Goal: Transaction & Acquisition: Purchase product/service

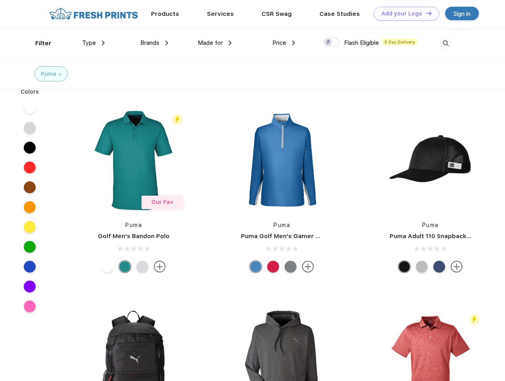
scroll to position [0, 0]
click at [404, 13] on link "Add your Logo Design Tool" at bounding box center [406, 14] width 65 height 14
click at [0, 0] on div "Design Tool" at bounding box center [0, 0] width 0 height 0
click at [426, 13] on link "Add your Logo Design Tool" at bounding box center [406, 14] width 65 height 14
click at [38, 43] on div "Filter" at bounding box center [43, 43] width 16 height 9
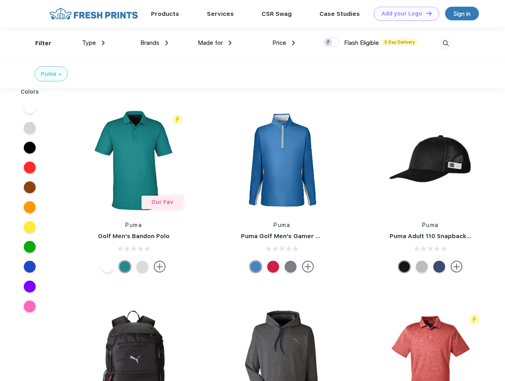
click at [94, 43] on span "Type" at bounding box center [89, 42] width 14 height 7
click at [154, 43] on span "Brands" at bounding box center [149, 42] width 19 height 7
click at [215, 43] on span "Made for" at bounding box center [210, 42] width 25 height 7
click at [284, 43] on span "Price" at bounding box center [279, 42] width 14 height 7
click at [332, 42] on div at bounding box center [331, 42] width 15 height 9
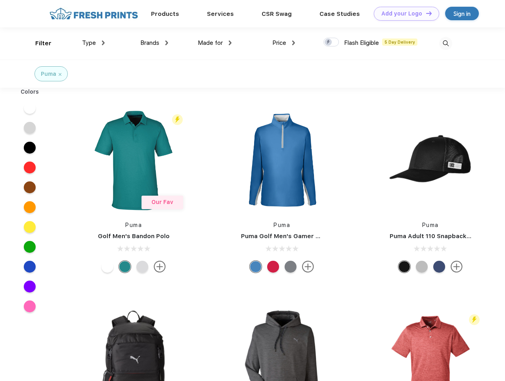
click at [329, 42] on input "checkbox" at bounding box center [326, 39] width 5 height 5
click at [446, 43] on img at bounding box center [445, 43] width 13 height 13
